Goal: Task Accomplishment & Management: Manage account settings

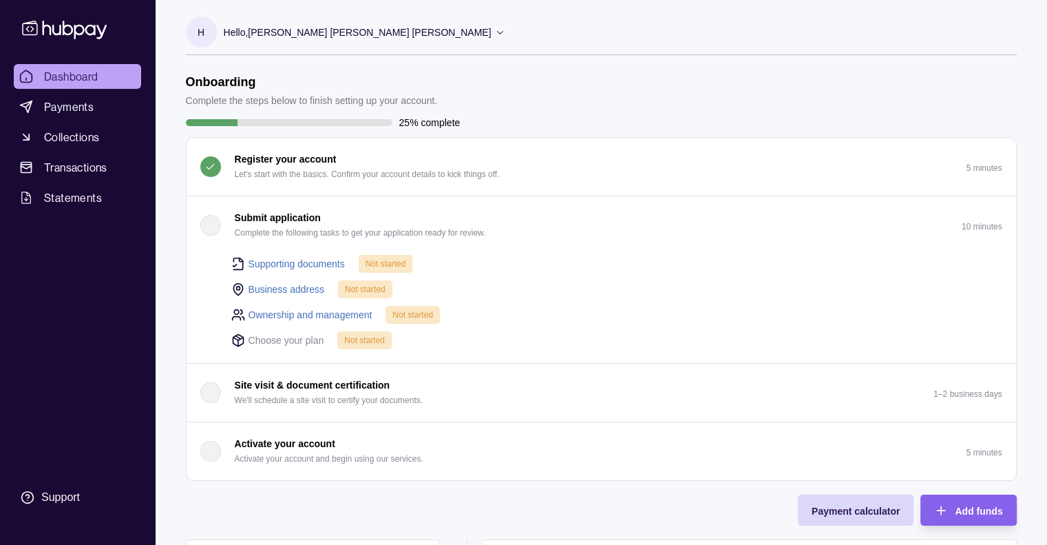
click at [274, 262] on link "Supporting documents" at bounding box center [297, 263] width 96 height 15
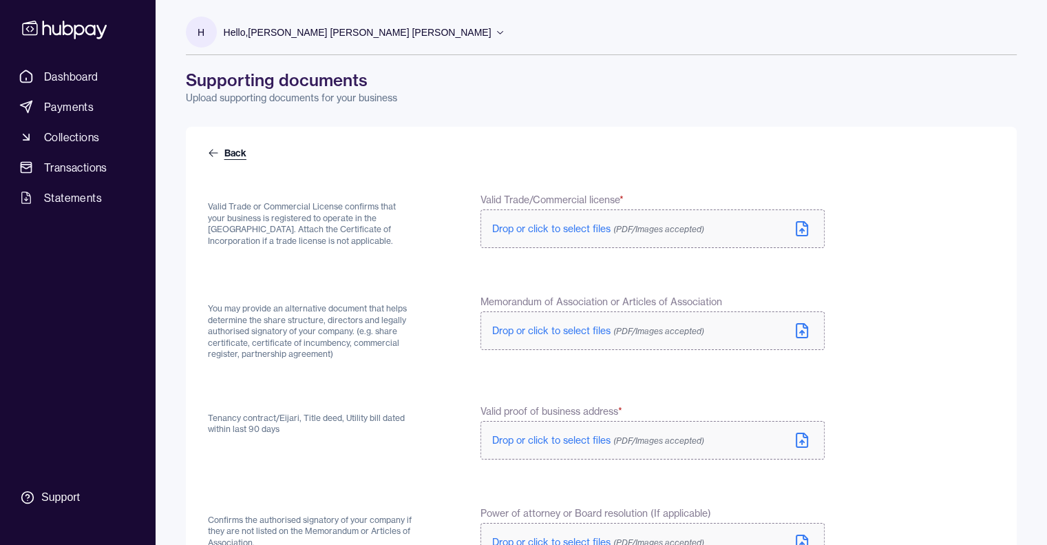
click at [226, 154] on link "Back" at bounding box center [228, 153] width 41 height 14
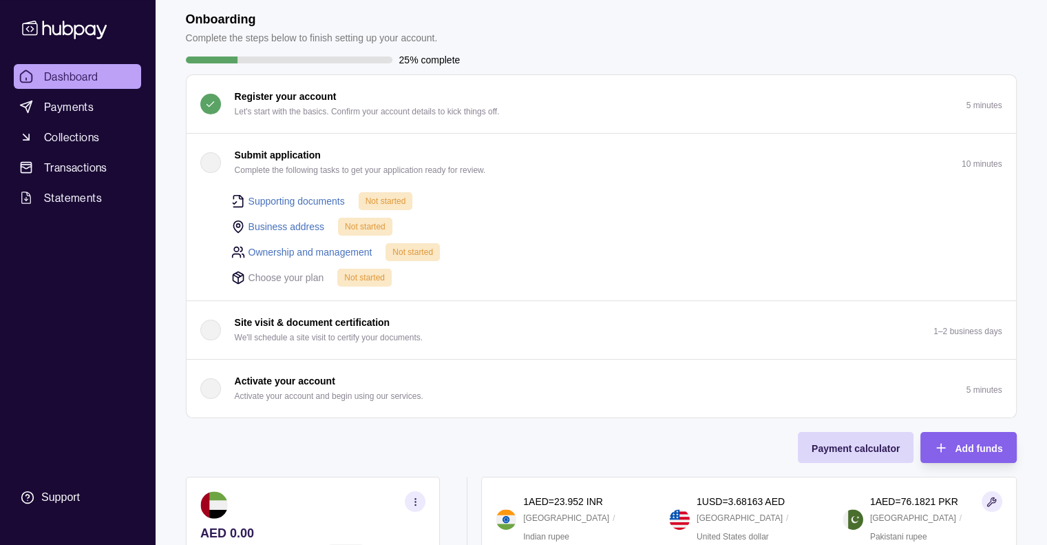
scroll to position [63, 0]
click at [245, 426] on div "Onboarding Complete the steps below to finish setting up your account. 25% comp…" at bounding box center [601, 350] width 831 height 678
click at [850, 58] on div "25% complete" at bounding box center [601, 59] width 831 height 15
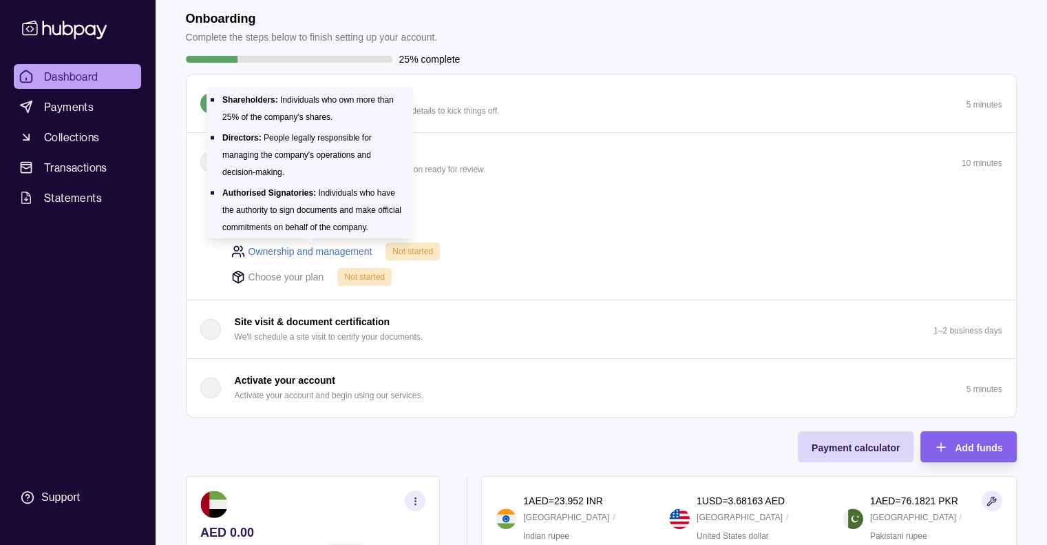
click at [311, 252] on link "Ownership and management" at bounding box center [311, 251] width 124 height 15
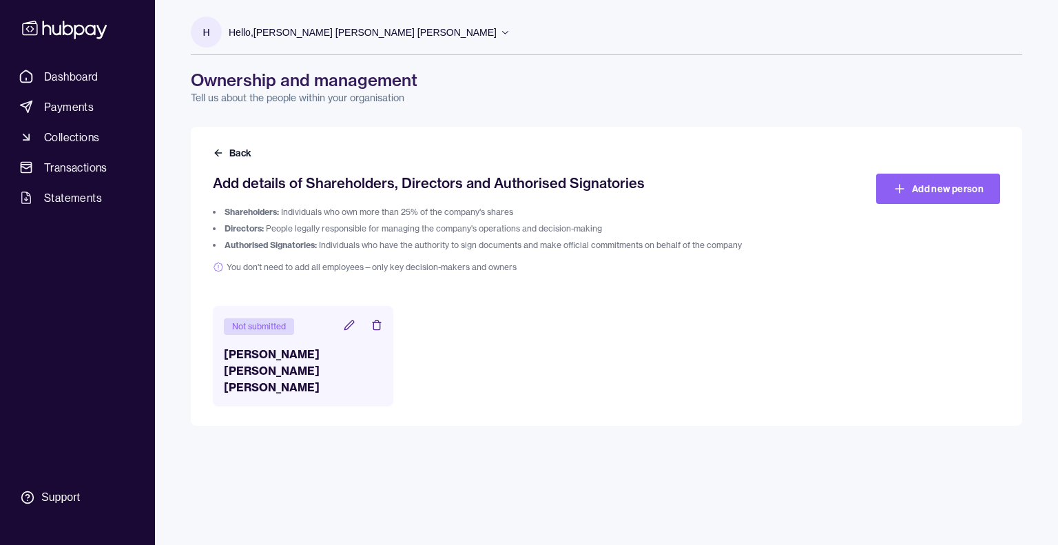
click at [348, 326] on icon at bounding box center [349, 325] width 11 height 11
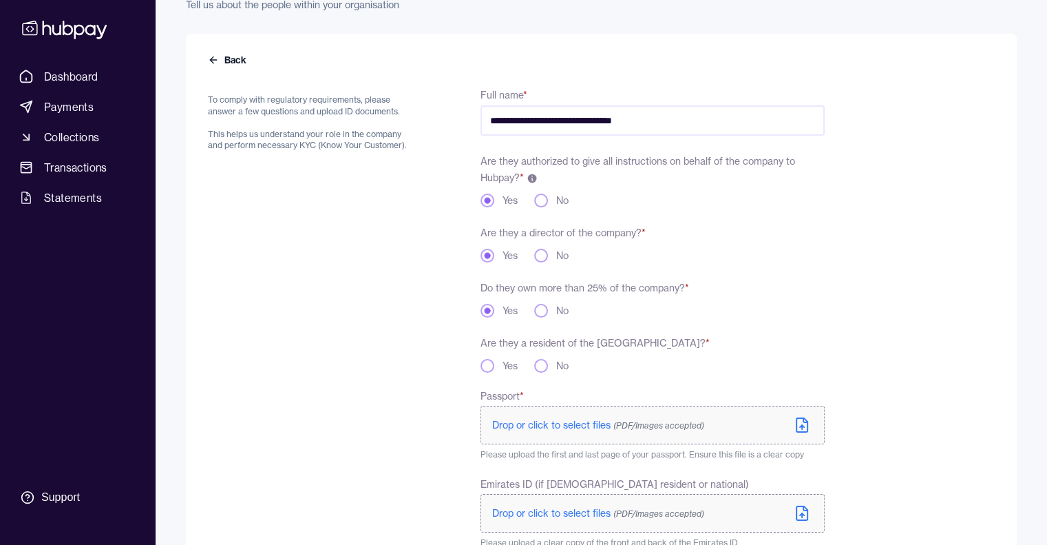
scroll to position [92, 0]
click at [224, 61] on button "Back" at bounding box center [228, 61] width 41 height 14
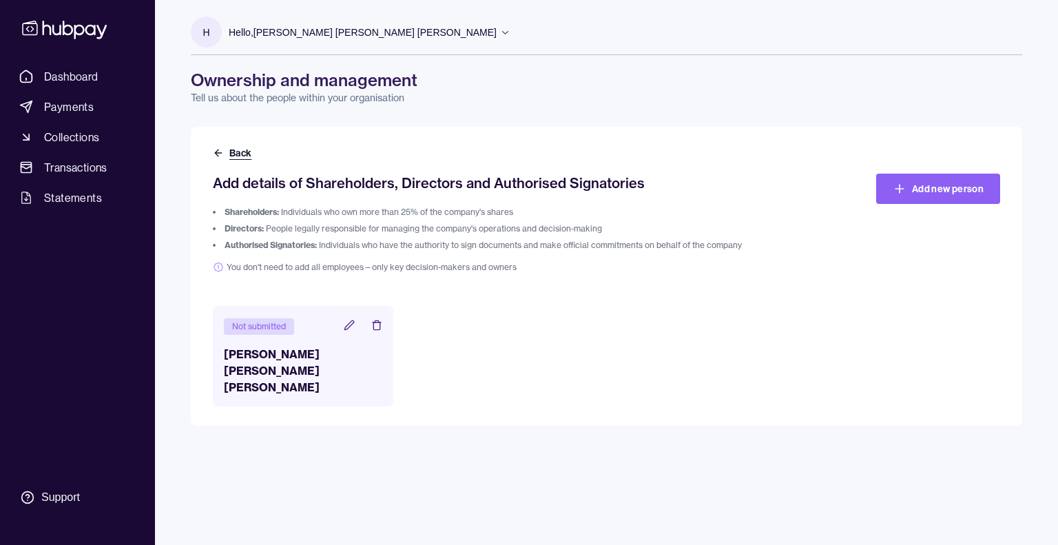
click at [243, 154] on button "Back" at bounding box center [233, 153] width 41 height 14
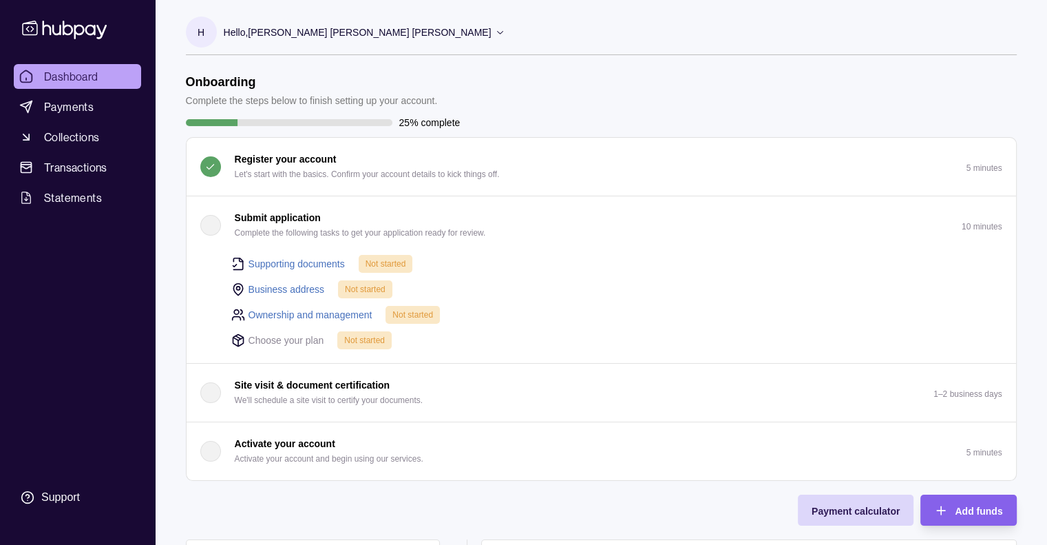
click at [863, 50] on section "H Hello, Hamad Raza [PERSON_NAME] [PERSON_NAME] Bluefin Trading Enterprises FZE…" at bounding box center [601, 36] width 831 height 39
click at [303, 267] on link "Supporting documents" at bounding box center [297, 263] width 96 height 15
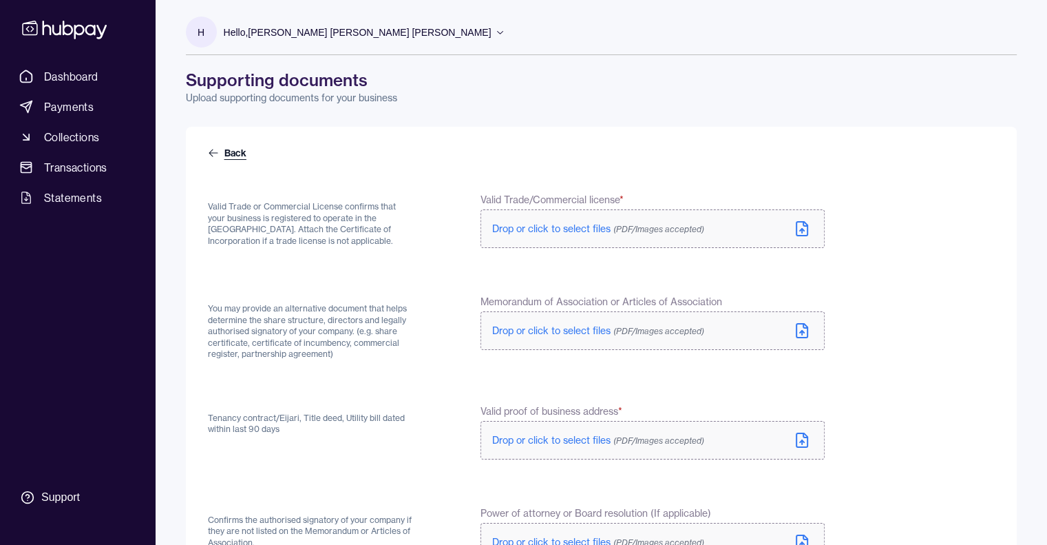
click at [217, 156] on icon at bounding box center [213, 152] width 11 height 11
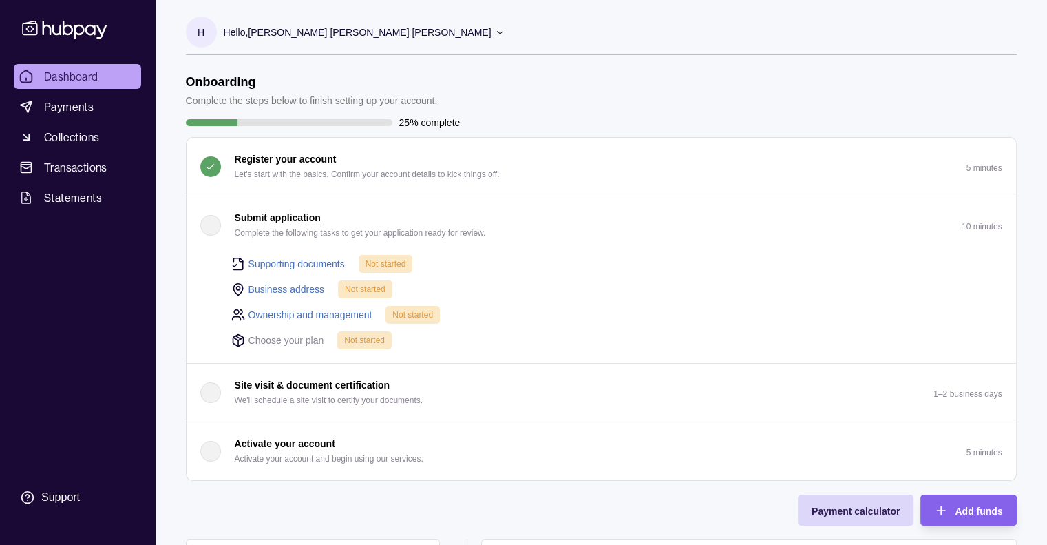
click at [396, 39] on p "Hello, [PERSON_NAME] [PERSON_NAME] [PERSON_NAME]" at bounding box center [358, 32] width 268 height 15
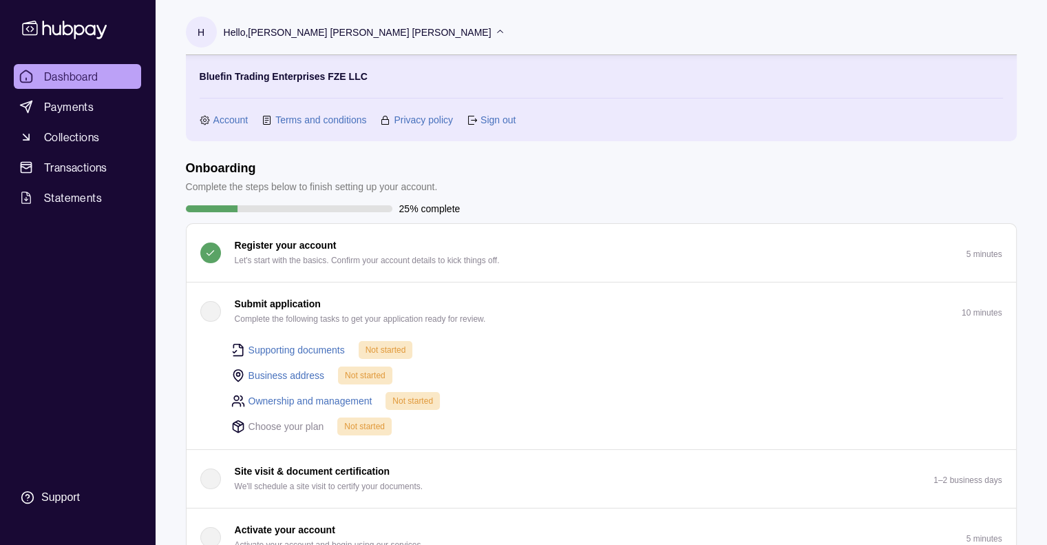
click at [216, 118] on link "Account" at bounding box center [230, 119] width 35 height 15
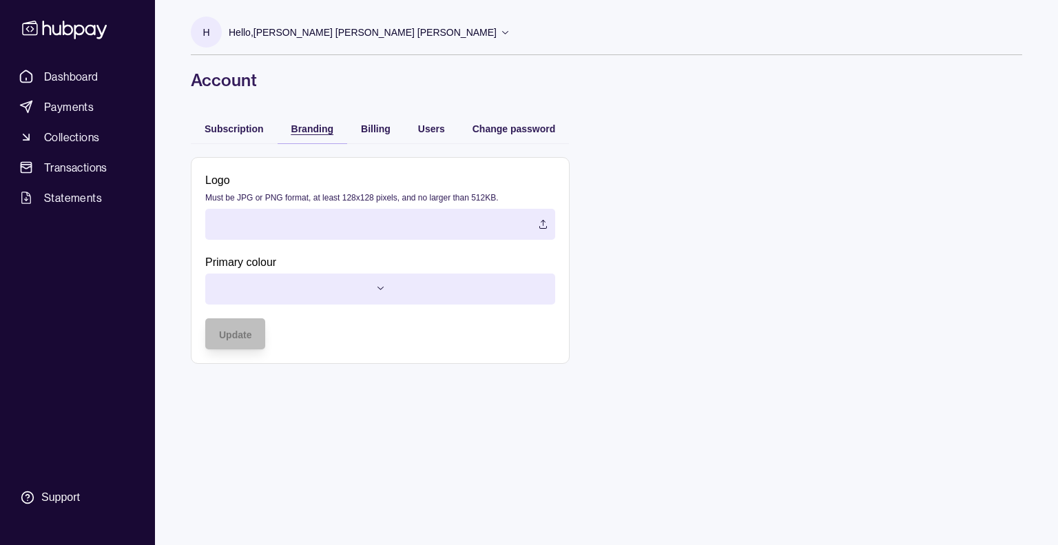
click at [317, 125] on span "Branding" at bounding box center [312, 128] width 42 height 11
click at [364, 125] on span "Billing" at bounding box center [376, 128] width 30 height 11
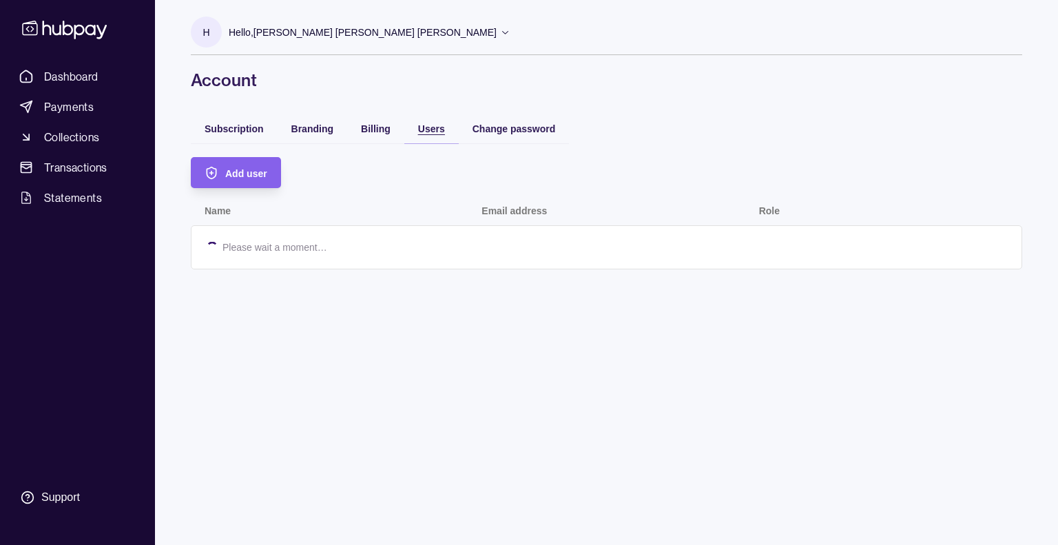
click at [425, 127] on span "Users" at bounding box center [431, 128] width 27 height 11
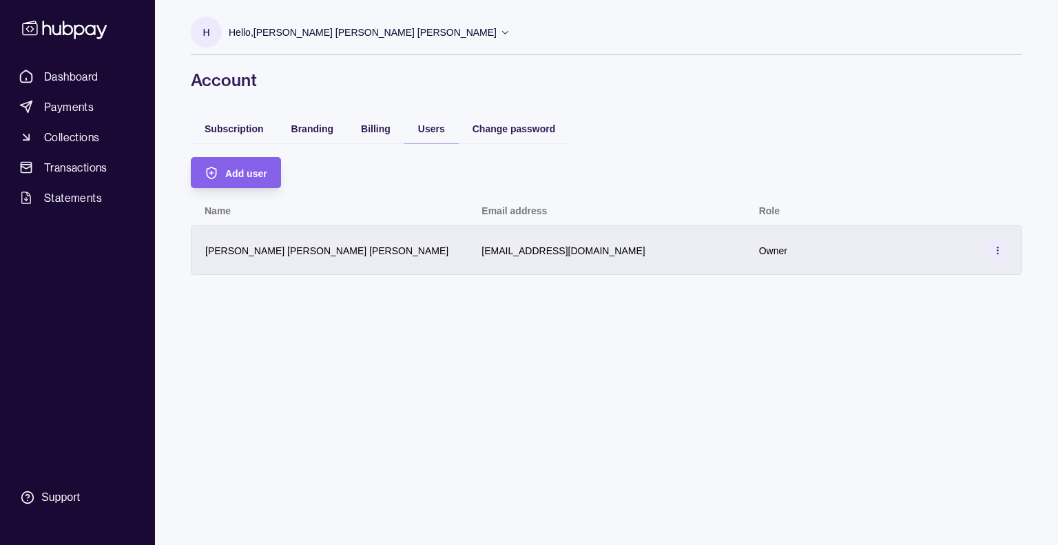
click at [996, 253] on icon at bounding box center [997, 250] width 10 height 10
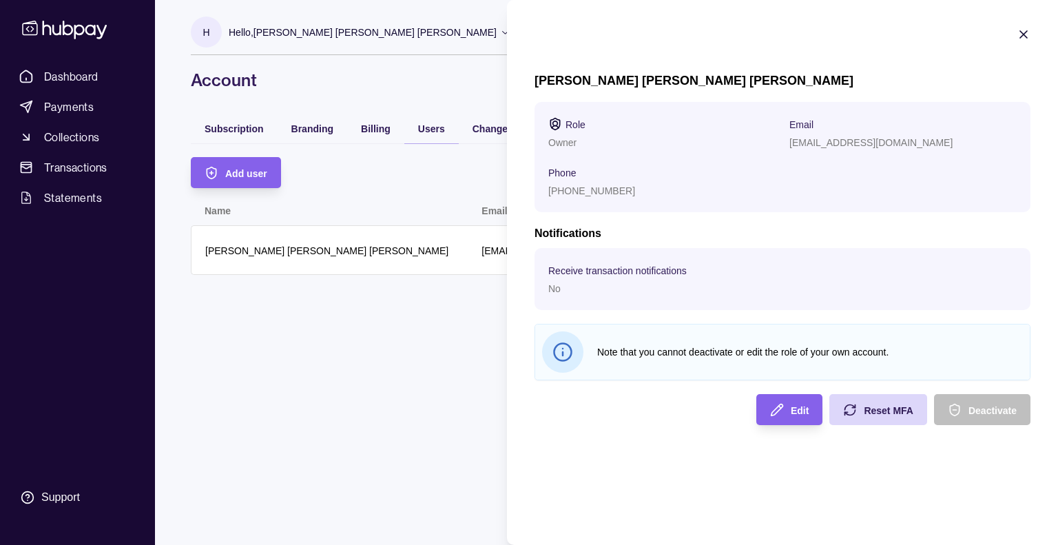
click at [614, 189] on p "[PHONE_NUMBER]" at bounding box center [591, 190] width 87 height 11
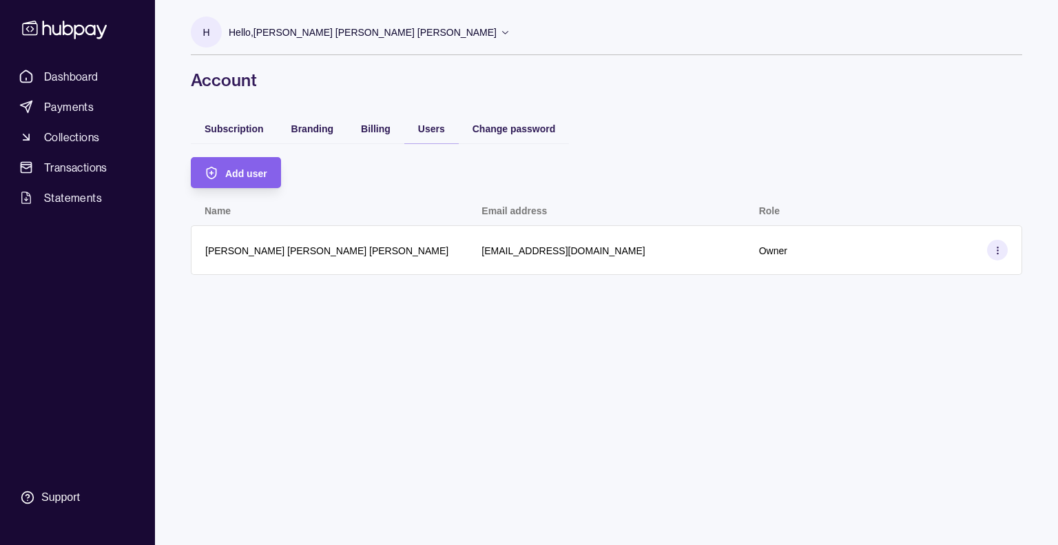
click at [450, 203] on html "Dashboard Payments Collections Transactions Statements Support H Hello, [PERSON…" at bounding box center [529, 272] width 1058 height 545
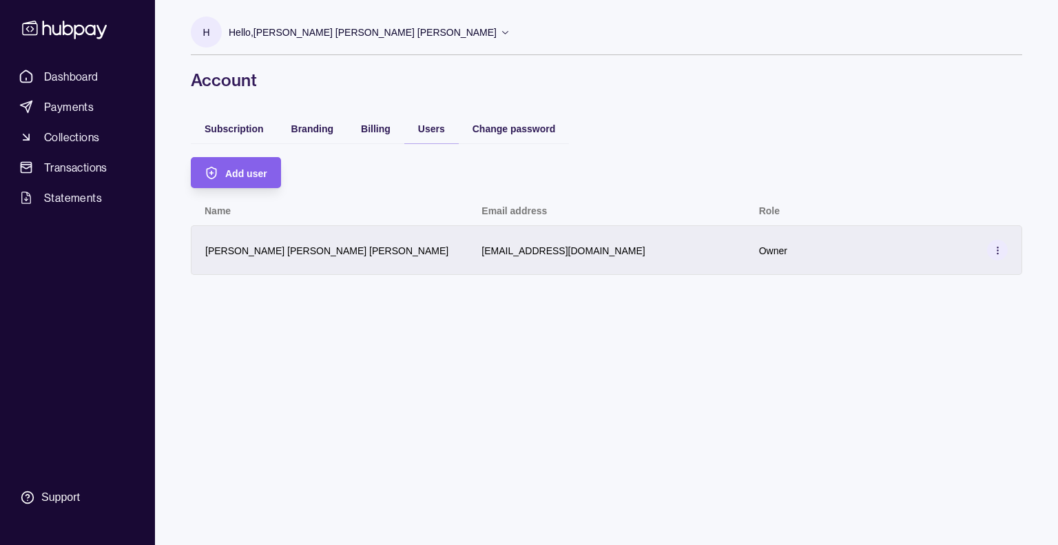
click at [989, 253] on section at bounding box center [997, 250] width 21 height 21
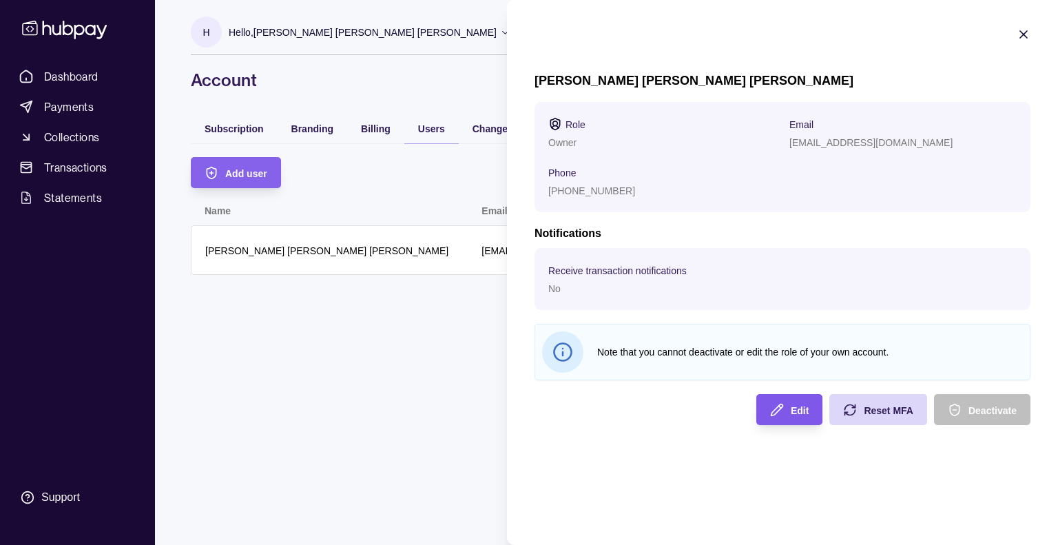
click at [782, 408] on icon "button" at bounding box center [777, 410] width 14 height 14
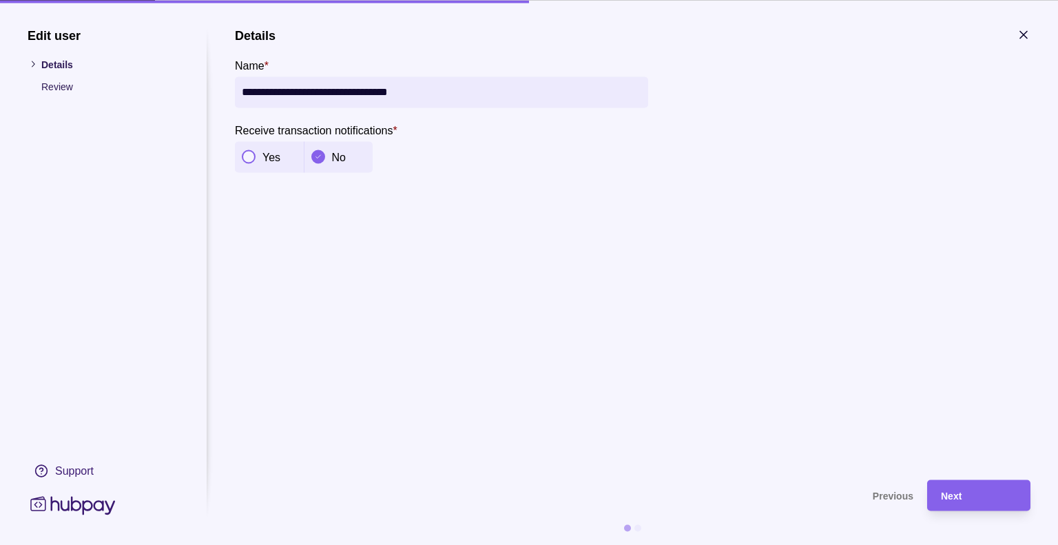
click at [29, 66] on icon at bounding box center [33, 64] width 10 height 10
click at [29, 65] on icon at bounding box center [33, 64] width 10 height 10
click at [32, 64] on icon at bounding box center [33, 64] width 10 height 10
click at [66, 87] on p "Review" at bounding box center [110, 86] width 138 height 15
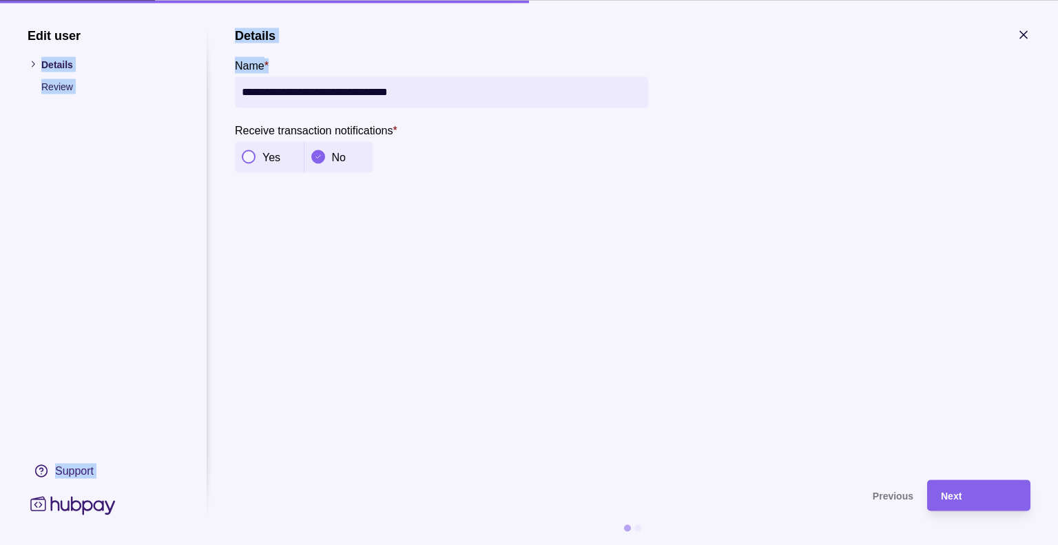
drag, startPoint x: 32, startPoint y: 61, endPoint x: 543, endPoint y: 100, distance: 511.8
click at [543, 100] on section "**********" at bounding box center [529, 286] width 1003 height 517
click at [1014, 41] on section "**********" at bounding box center [632, 100] width 795 height 145
click at [1023, 34] on icon "button" at bounding box center [1023, 34] width 7 height 7
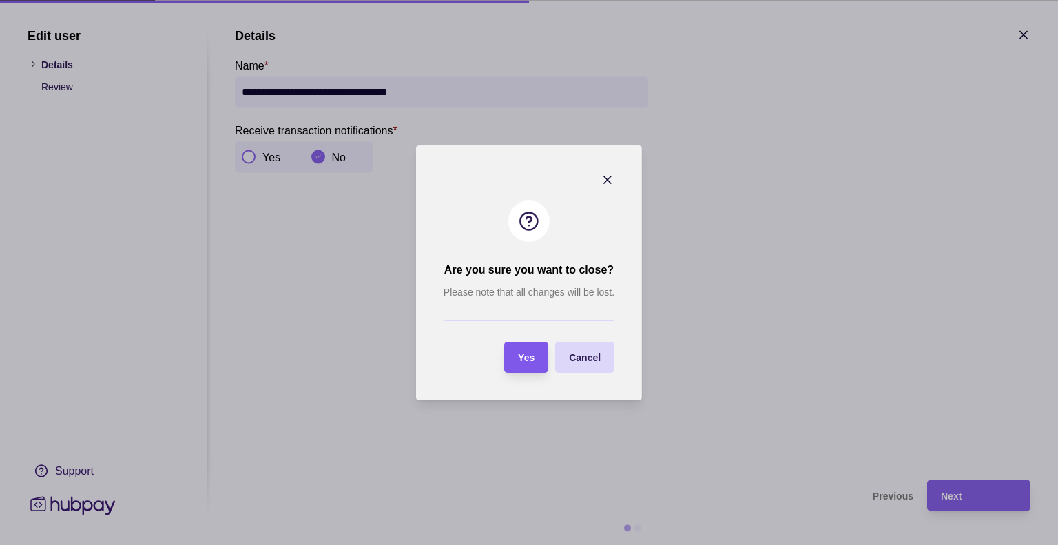
click at [527, 368] on div "Yes" at bounding box center [515, 357] width 37 height 31
